Goal: Transaction & Acquisition: Purchase product/service

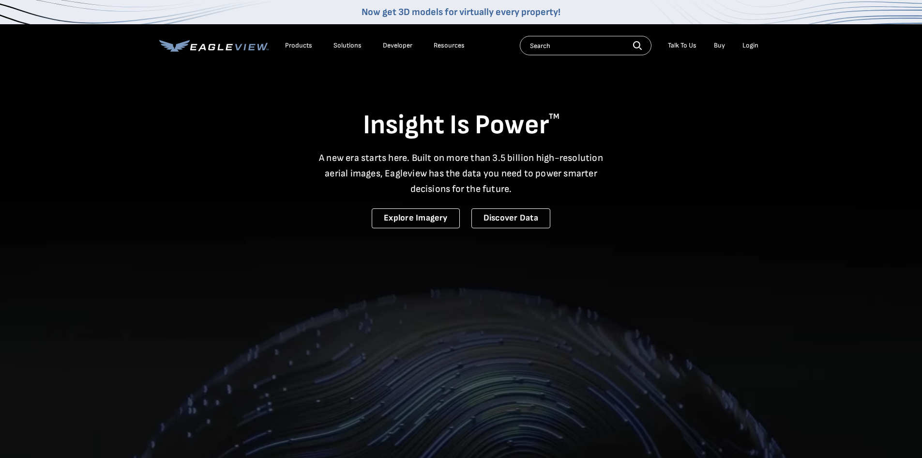
click at [750, 43] on div "Login" at bounding box center [751, 45] width 16 height 9
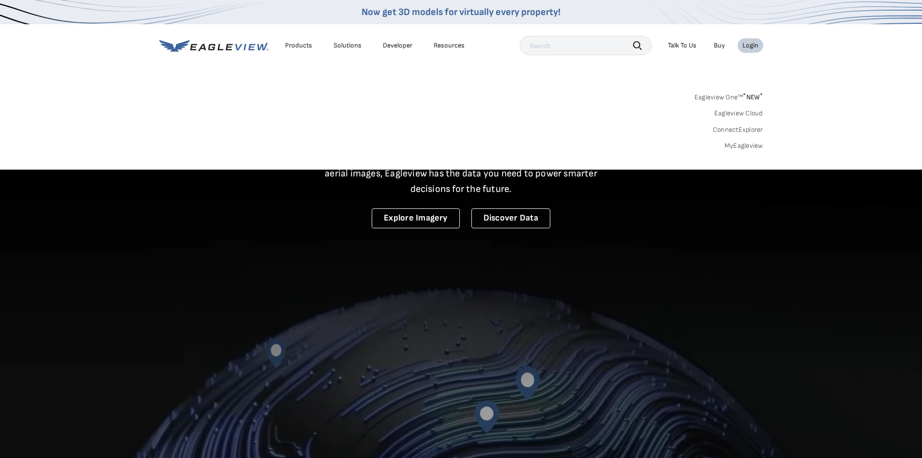
click at [748, 146] on link "MyEagleview" at bounding box center [744, 145] width 39 height 9
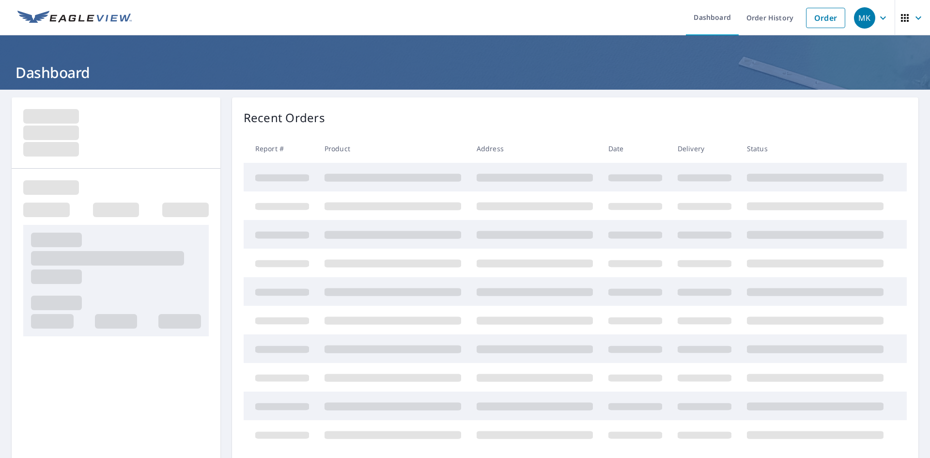
click at [819, 16] on link "Order" at bounding box center [825, 18] width 39 height 20
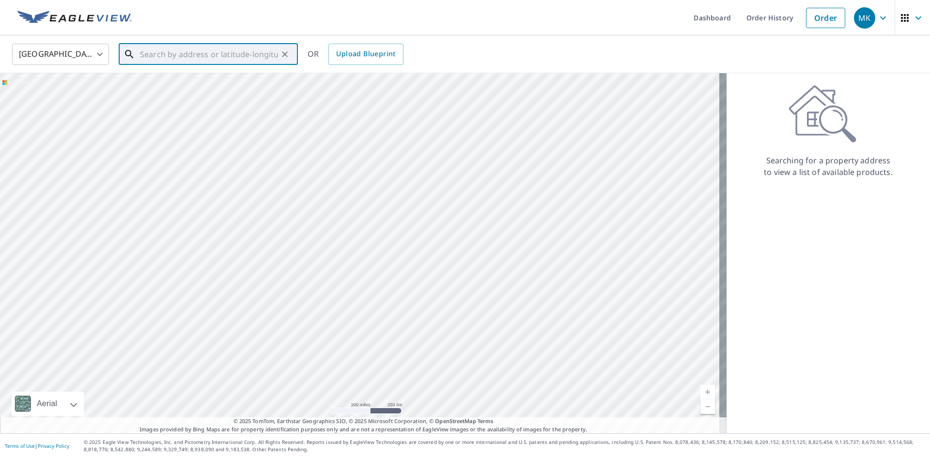
click at [176, 61] on input "text" at bounding box center [209, 54] width 138 height 27
click at [205, 92] on p "[PERSON_NAME], MD 21702" at bounding box center [214, 93] width 152 height 10
type input "[STREET_ADDRESS][PERSON_NAME]"
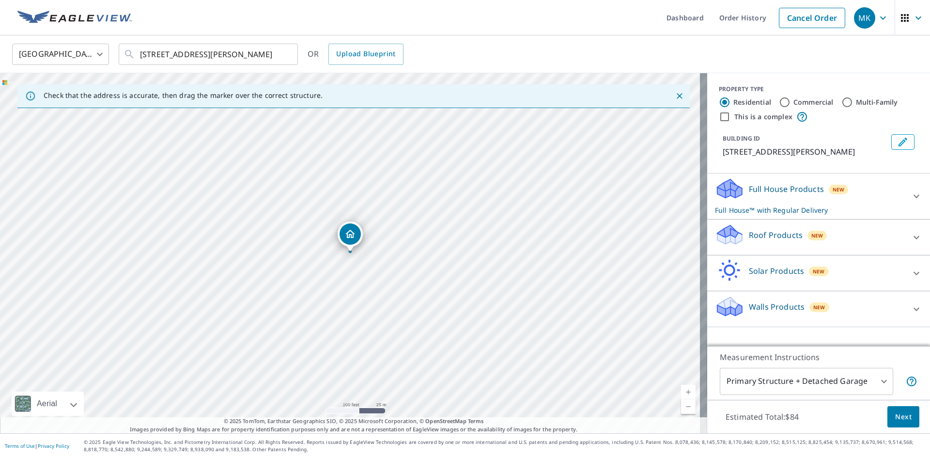
click at [776, 231] on p "Roof Products" at bounding box center [776, 235] width 54 height 12
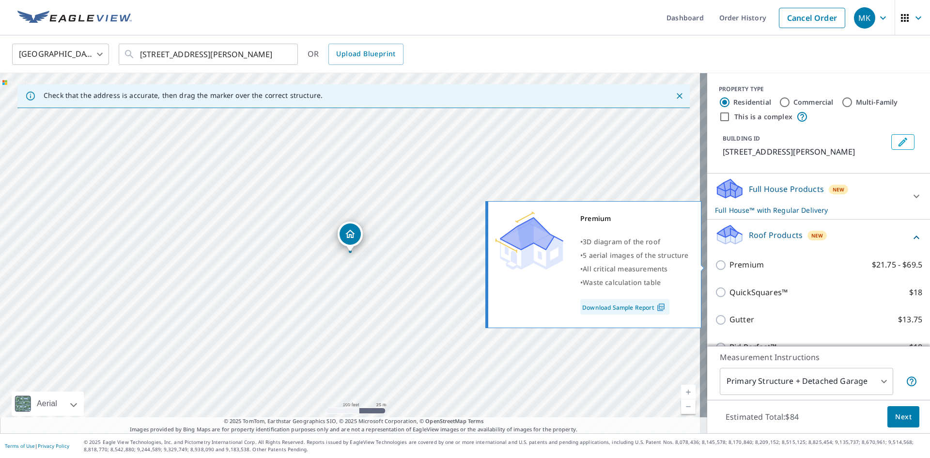
click at [738, 267] on p "Premium" at bounding box center [746, 265] width 34 height 12
click at [729, 267] on input "Premium $21.75 - $69.5" at bounding box center [722, 265] width 15 height 12
checkbox input "true"
checkbox input "false"
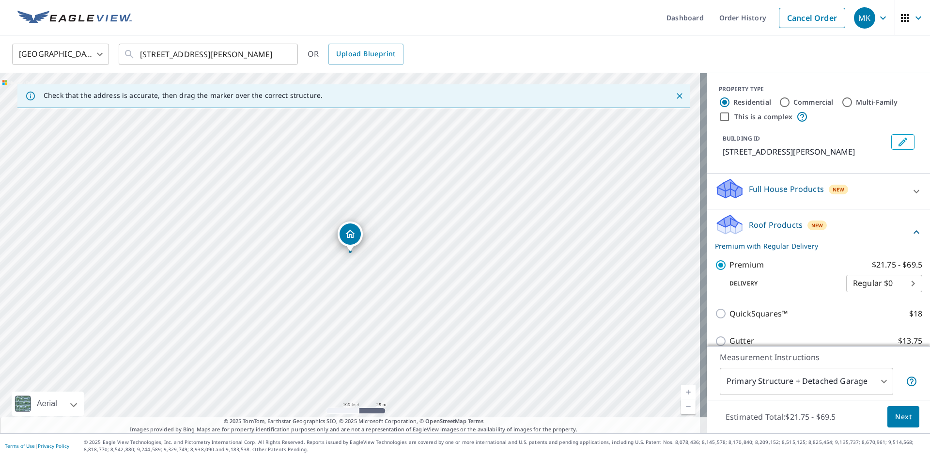
click at [899, 416] on span "Next" at bounding box center [903, 417] width 16 height 12
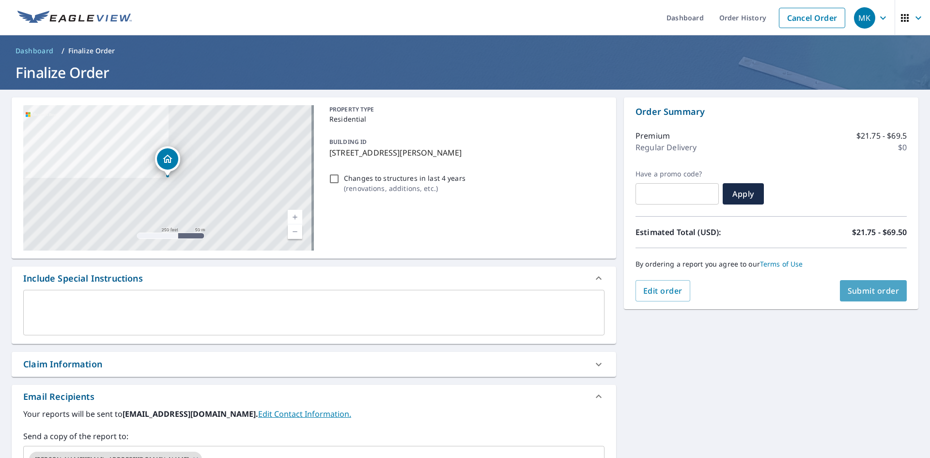
click at [889, 293] on span "Submit order" at bounding box center [873, 290] width 52 height 11
checkbox input "true"
